Goal: Task Accomplishment & Management: Manage account settings

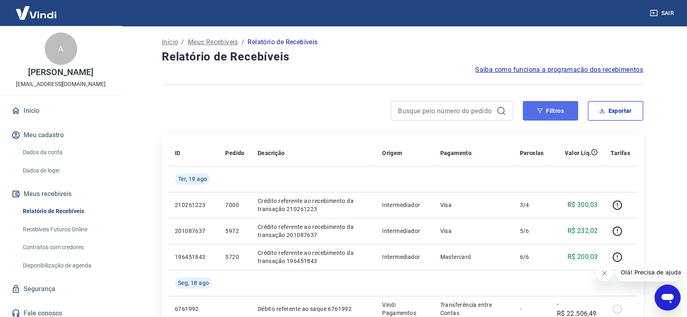
click at [548, 108] on button "Filtros" at bounding box center [550, 111] width 55 height 20
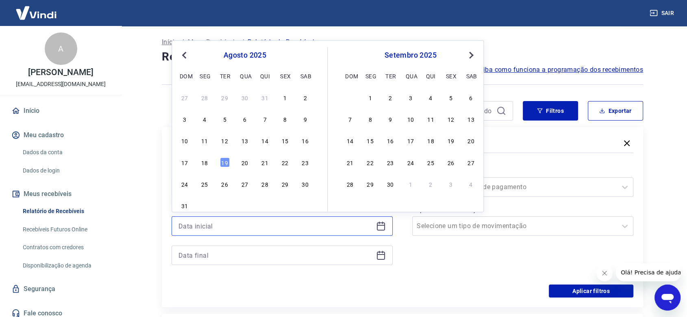
click at [216, 228] on input at bounding box center [275, 226] width 194 height 12
click at [284, 140] on div "15" at bounding box center [285, 141] width 10 height 10
type input "[DATE]"
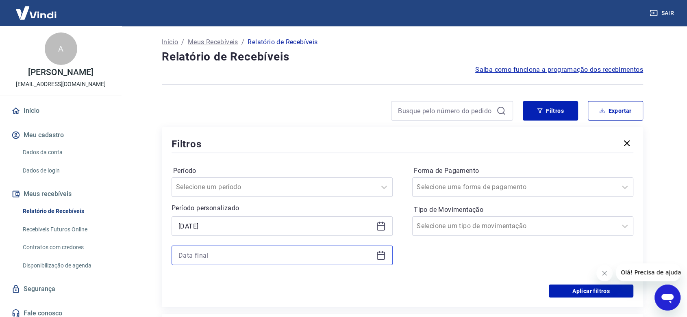
click at [199, 259] on input at bounding box center [275, 255] width 194 height 12
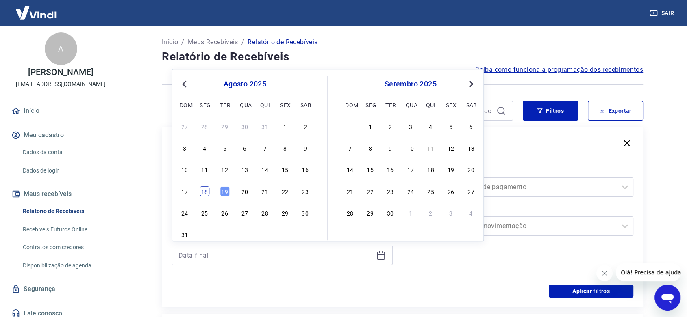
click at [206, 191] on div "18" at bounding box center [204, 191] width 10 height 10
type input "[DATE]"
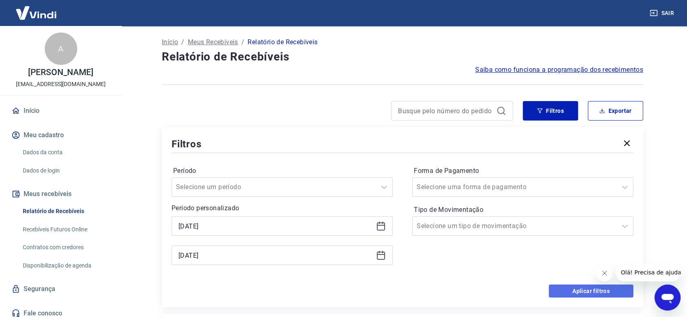
click at [564, 289] on button "Aplicar filtros" at bounding box center [591, 291] width 85 height 13
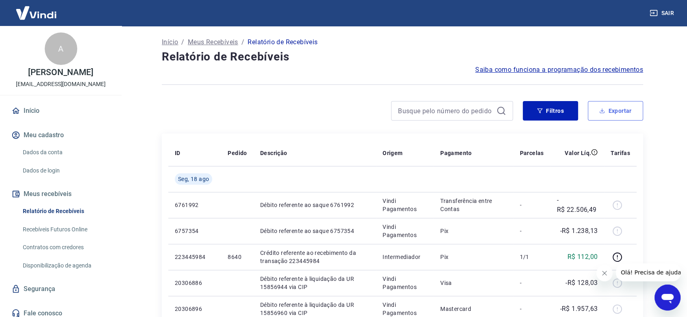
click at [614, 113] on button "Exportar" at bounding box center [615, 111] width 55 height 20
type input "[DATE]"
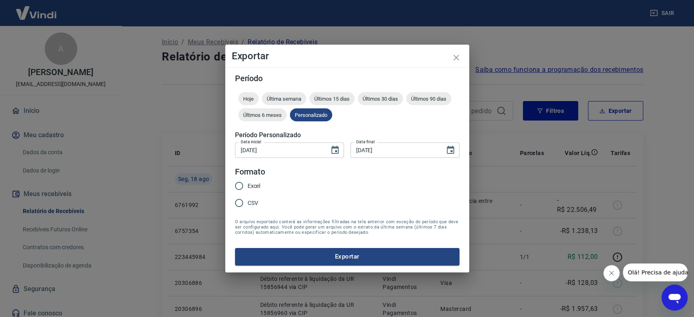
click at [258, 186] on span "Excel" at bounding box center [253, 186] width 13 height 9
click at [247, 186] on input "Excel" at bounding box center [238, 186] width 17 height 17
radio input "true"
click at [297, 253] on button "Exportar" at bounding box center [347, 256] width 224 height 17
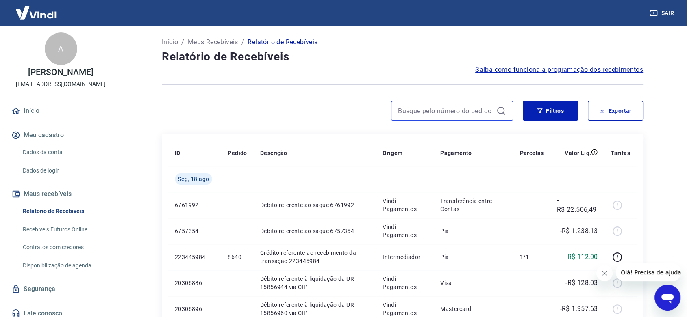
click at [419, 111] on input at bounding box center [445, 111] width 95 height 12
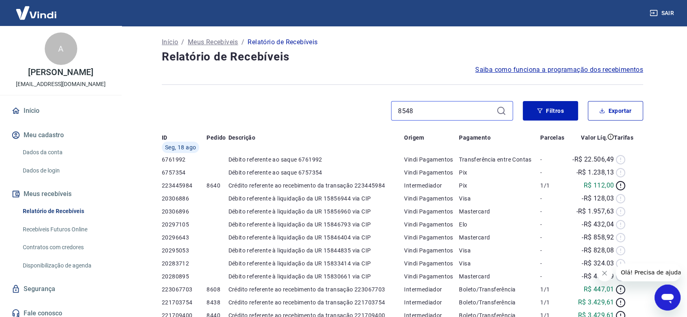
type input "8548"
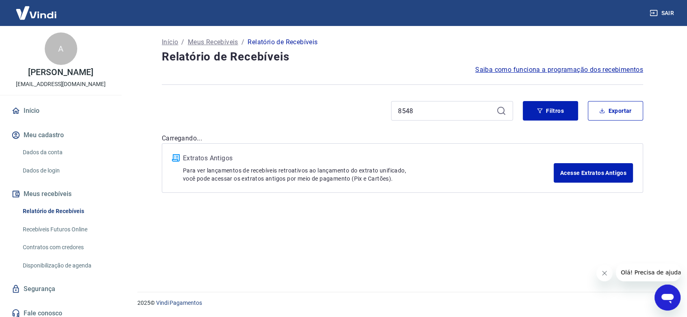
click at [501, 109] on icon at bounding box center [500, 110] width 7 height 7
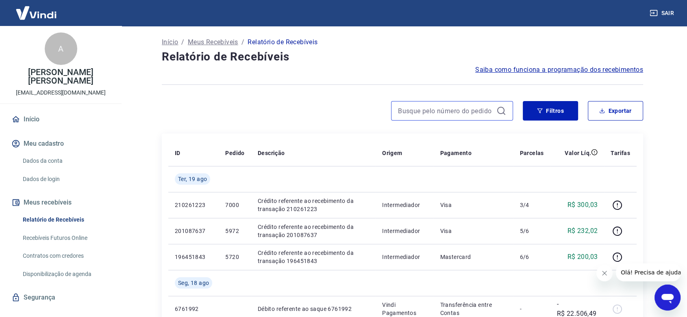
click at [408, 111] on input at bounding box center [445, 111] width 95 height 12
click at [414, 109] on input at bounding box center [445, 111] width 95 height 12
type input "8548"
drag, startPoint x: 501, startPoint y: 114, endPoint x: 473, endPoint y: 119, distance: 28.5
click at [501, 114] on icon at bounding box center [501, 111] width 10 height 10
